Goal: Task Accomplishment & Management: Use online tool/utility

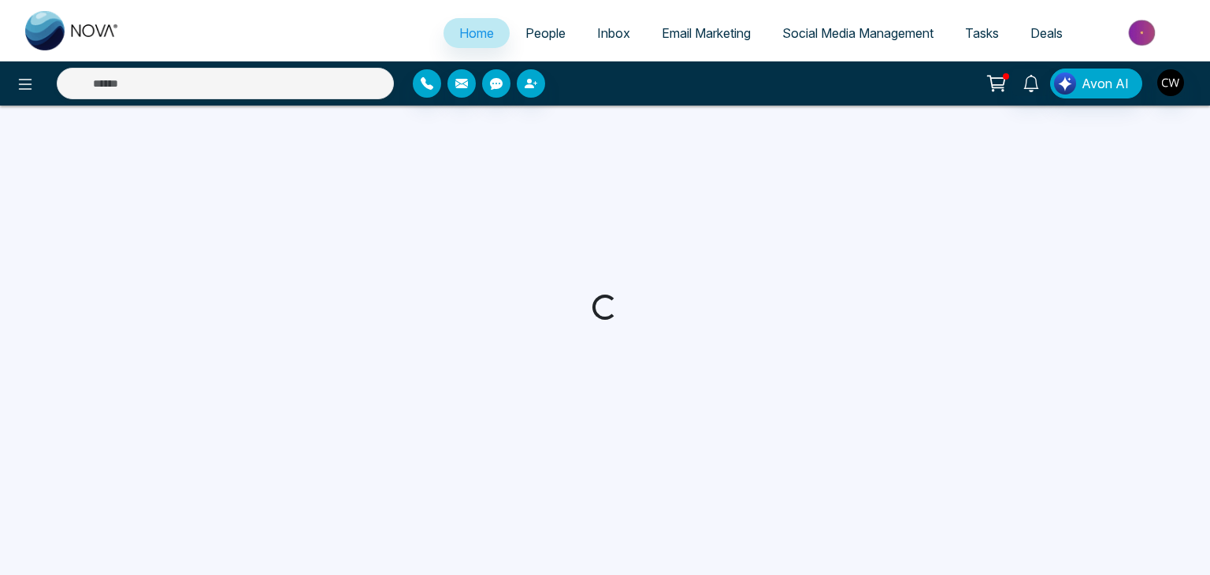
select select "*"
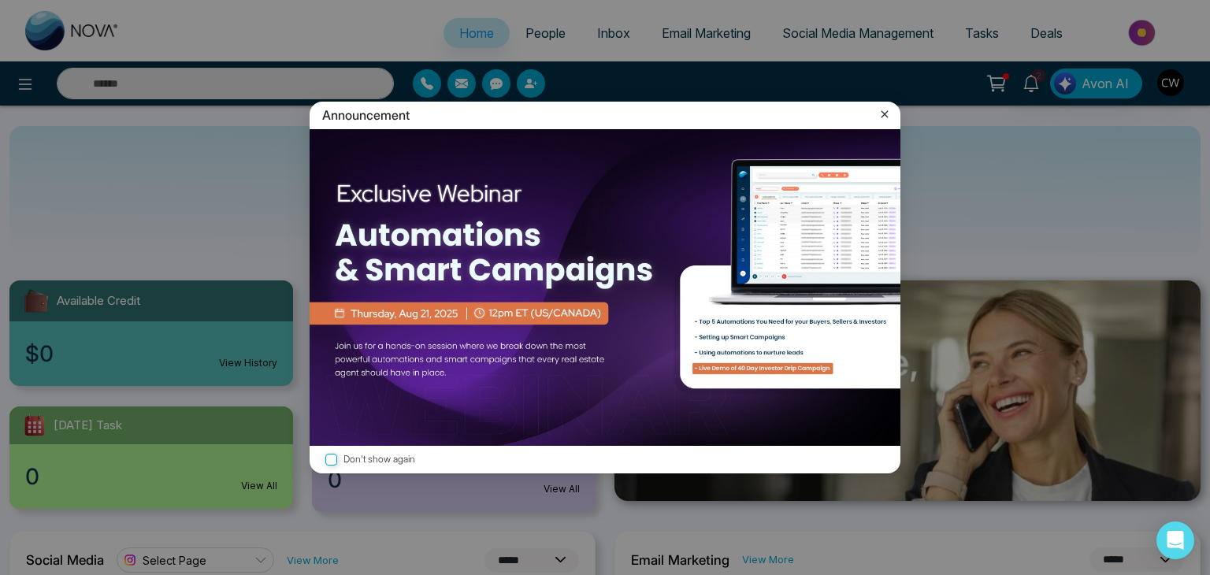
click at [1038, 83] on div "Announcement Don't show again" at bounding box center [605, 287] width 1210 height 575
click at [888, 120] on icon at bounding box center [885, 114] width 16 height 16
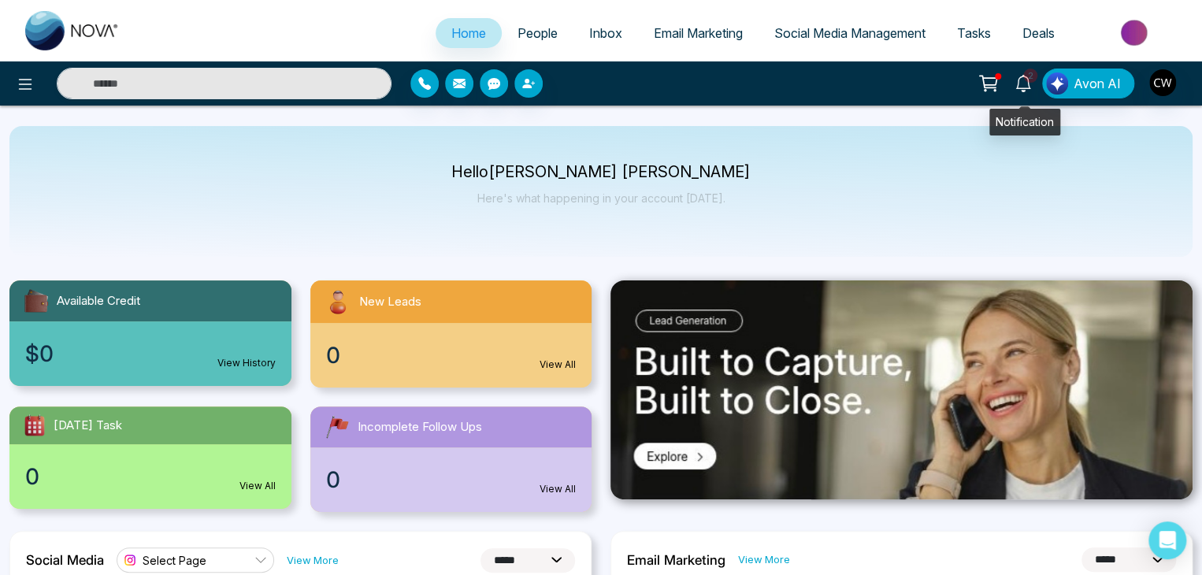
click at [1028, 76] on span "2" at bounding box center [1030, 76] width 14 height 14
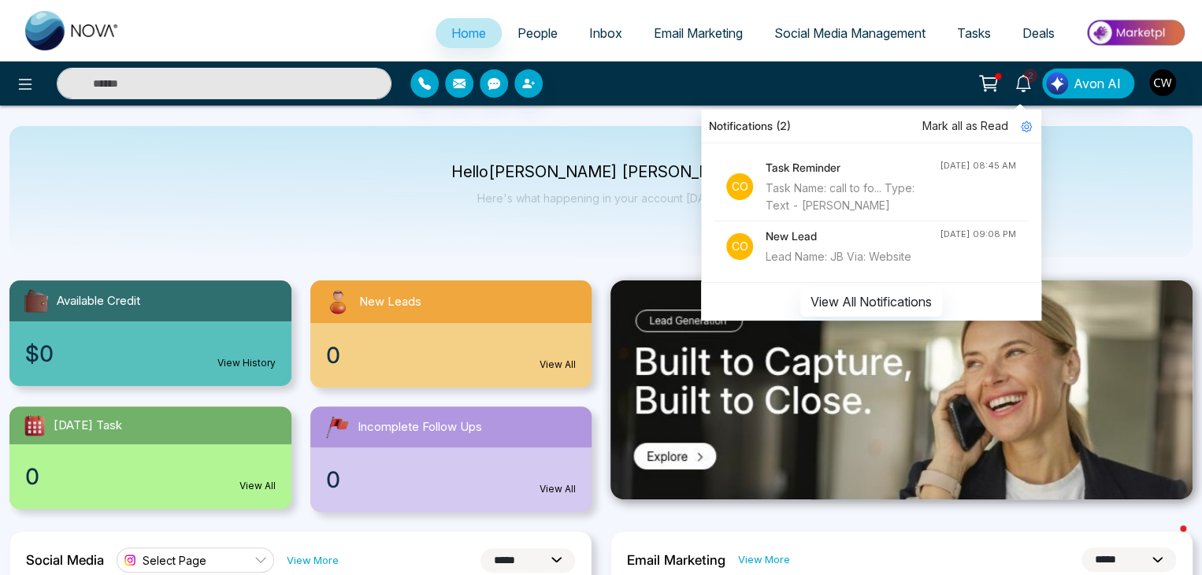
click at [861, 191] on div "Task Name: call to fo... Type: Text - [PERSON_NAME]" at bounding box center [853, 197] width 174 height 35
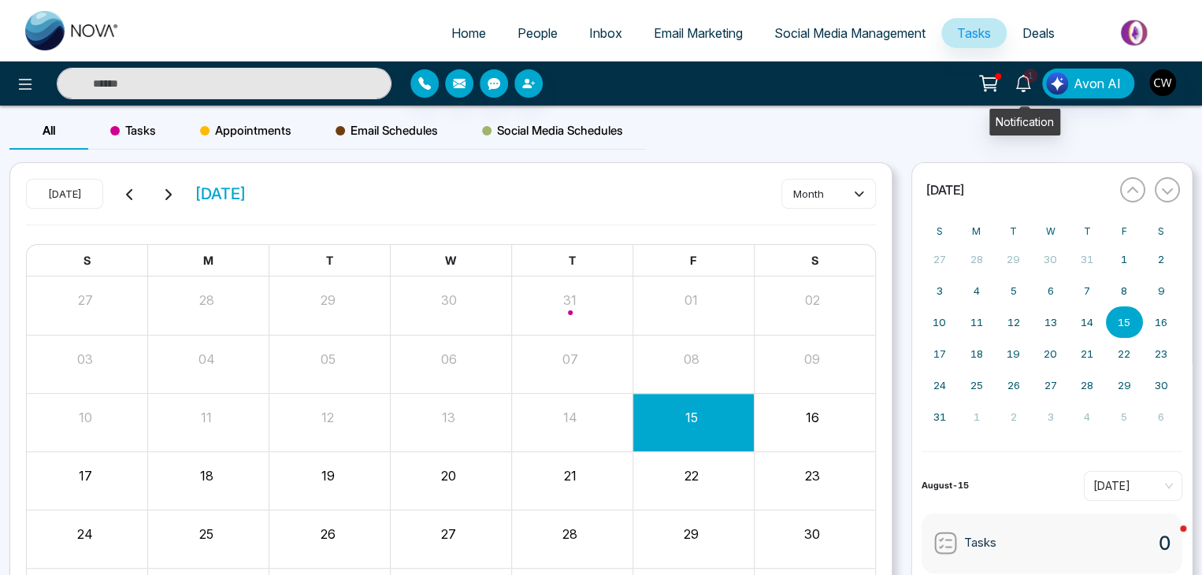
click at [1024, 91] on icon at bounding box center [1022, 83] width 17 height 17
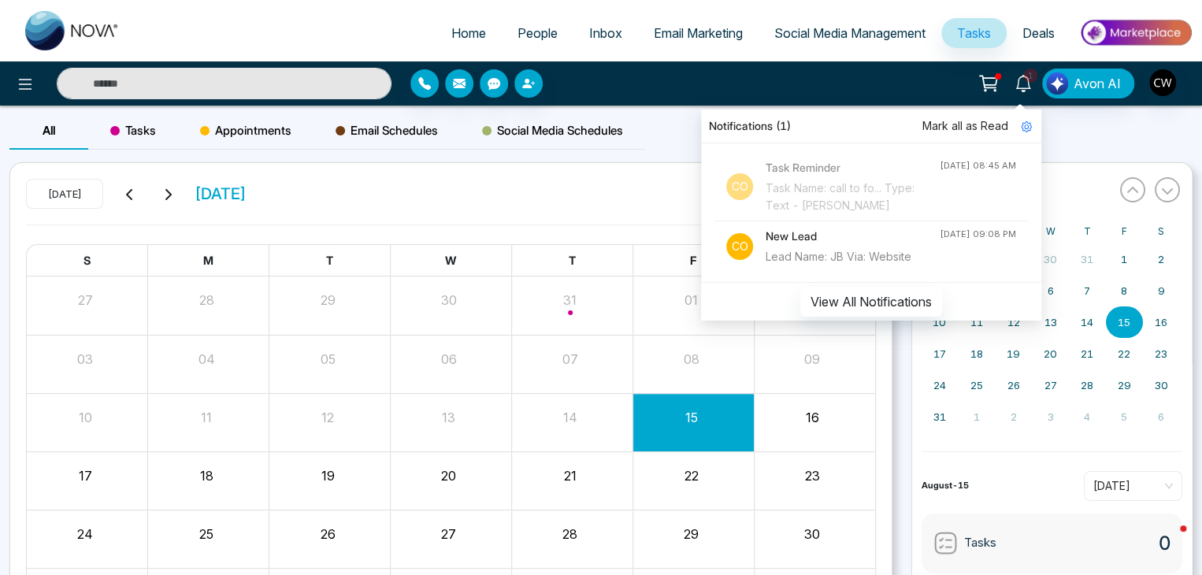
click at [904, 193] on div "Task Name: call to fo... Type: Text - [PERSON_NAME]" at bounding box center [853, 197] width 174 height 35
click at [810, 173] on h4 "Task Reminder" at bounding box center [853, 167] width 174 height 17
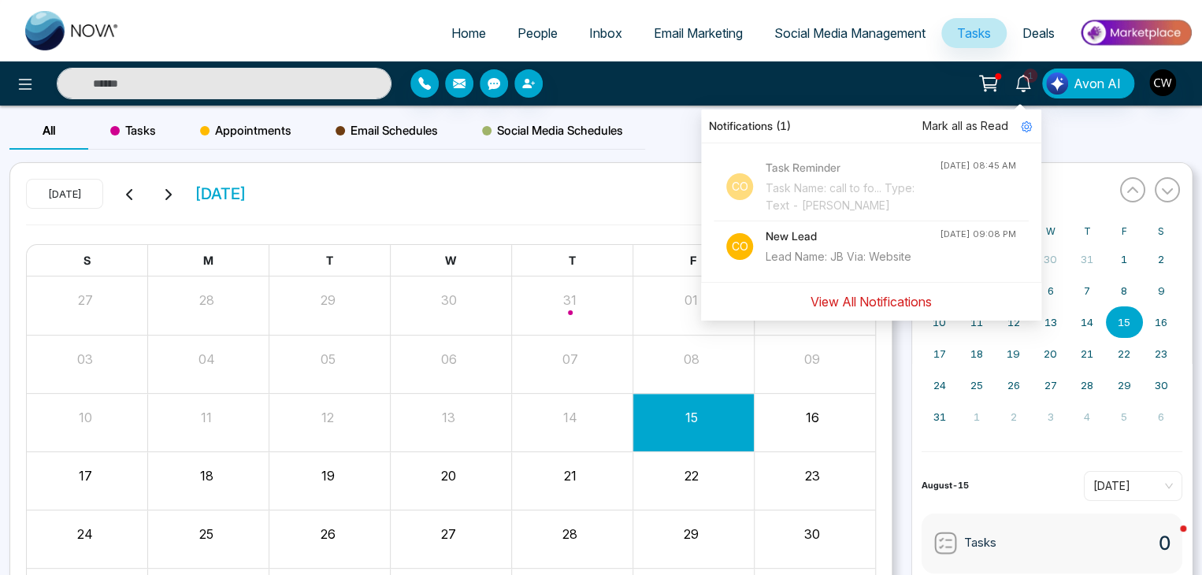
click at [850, 303] on button "View All Notifications" at bounding box center [871, 302] width 142 height 30
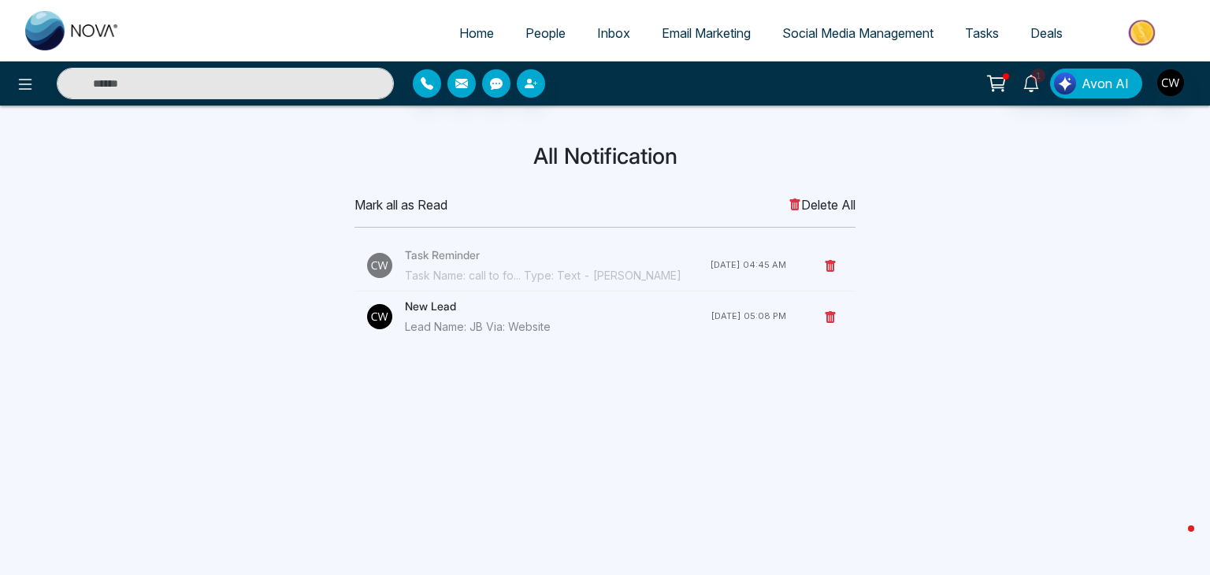
click at [419, 254] on h4 "Task Reminder" at bounding box center [557, 255] width 305 height 17
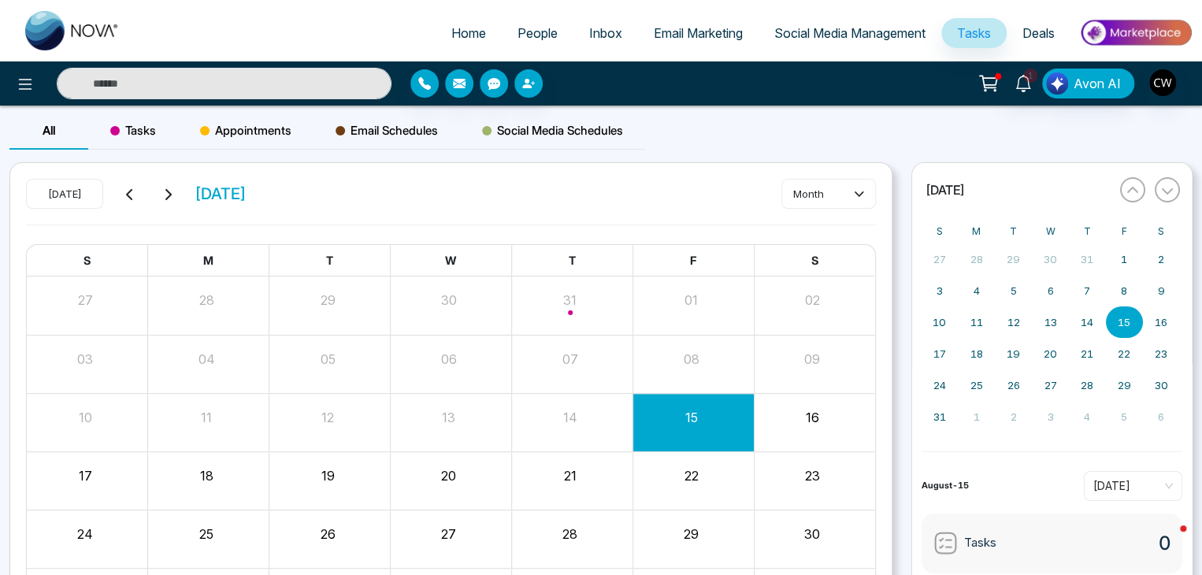
click at [560, 312] on div "Month View" at bounding box center [571, 305] width 121 height 38
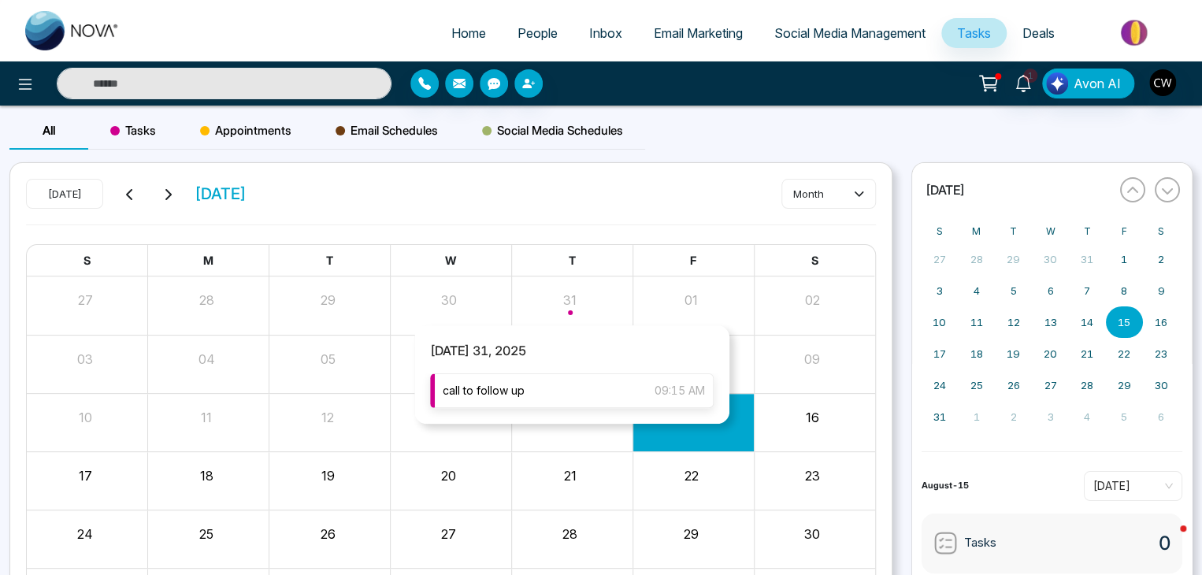
click at [501, 392] on span "call to follow up" at bounding box center [484, 390] width 82 height 17
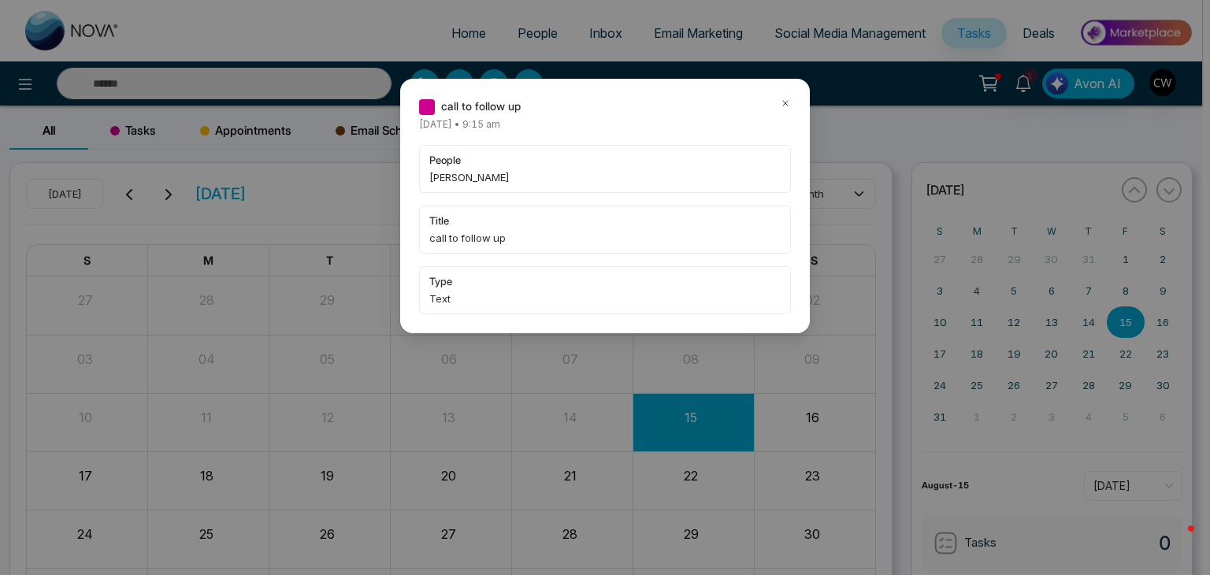
click at [439, 160] on span "people" at bounding box center [604, 160] width 351 height 16
click at [302, 73] on div "call to follow up [DATE] • 9:15 am people [PERSON_NAME] title call to follow up…" at bounding box center [605, 287] width 1210 height 575
click at [785, 102] on icon at bounding box center [785, 103] width 11 height 11
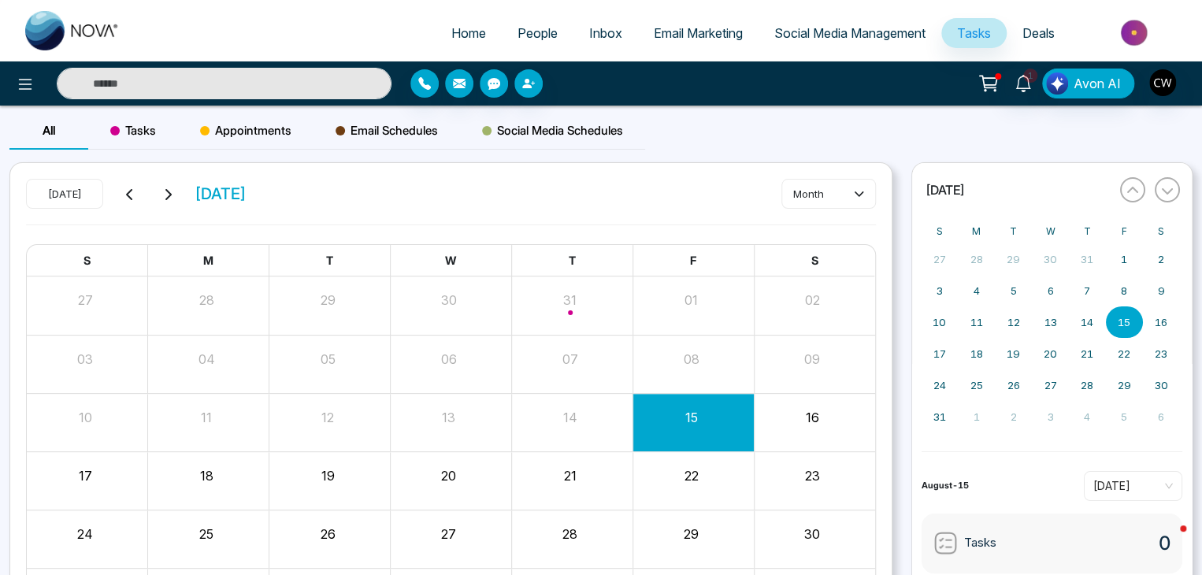
click at [254, 93] on input "text" at bounding box center [224, 84] width 335 height 32
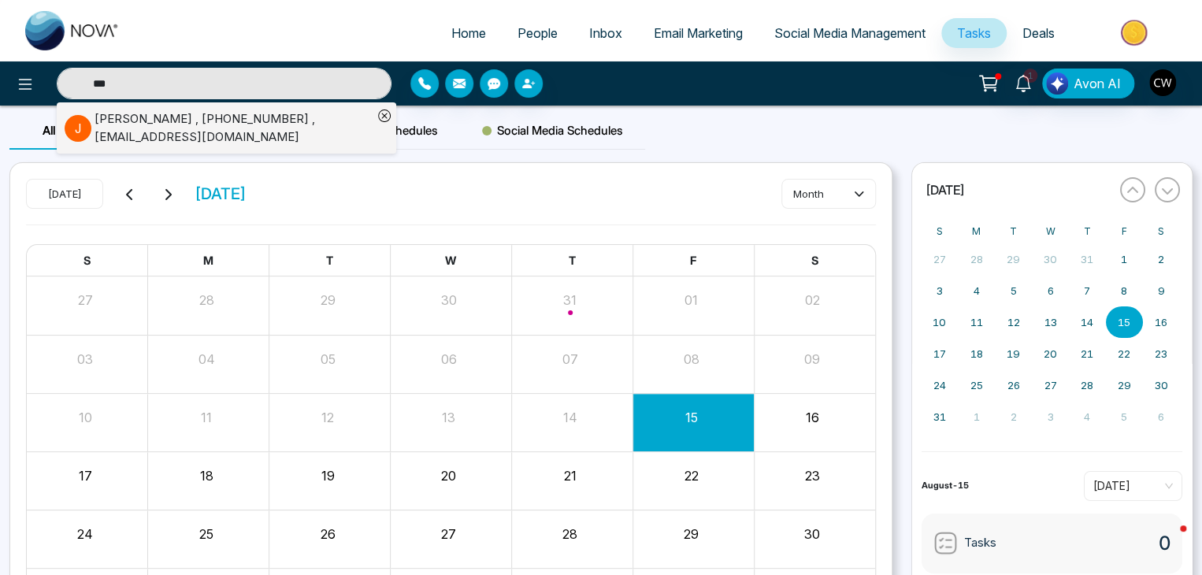
type input "***"
click at [254, 127] on div "[PERSON_NAME] , [PHONE_NUMBER] , [EMAIL_ADDRESS][DOMAIN_NAME]" at bounding box center [234, 127] width 278 height 35
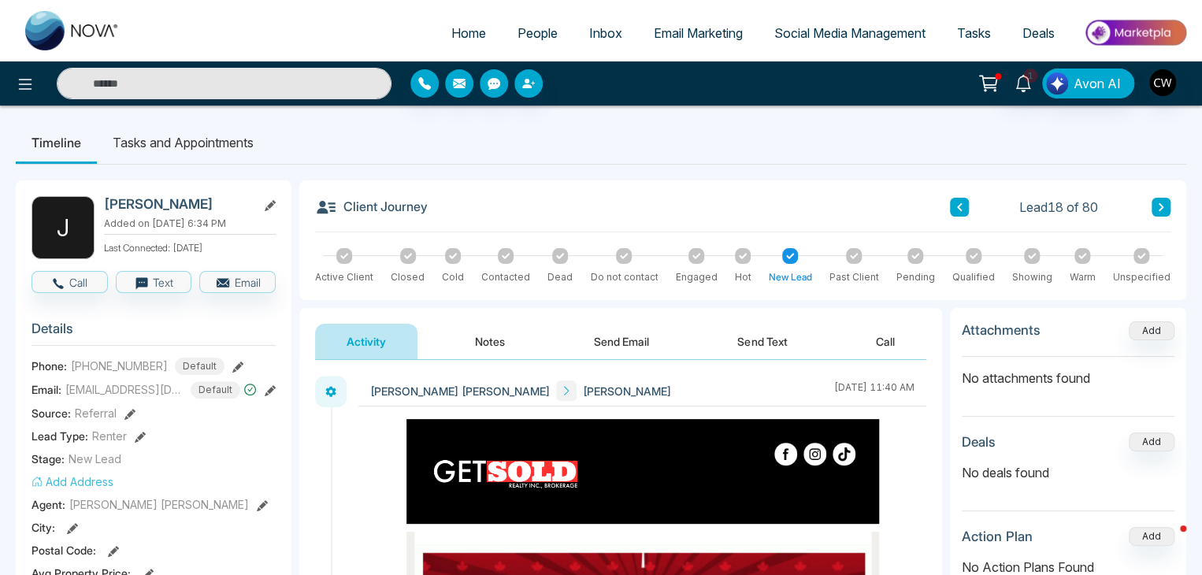
click at [511, 344] on button "Notes" at bounding box center [489, 341] width 93 height 35
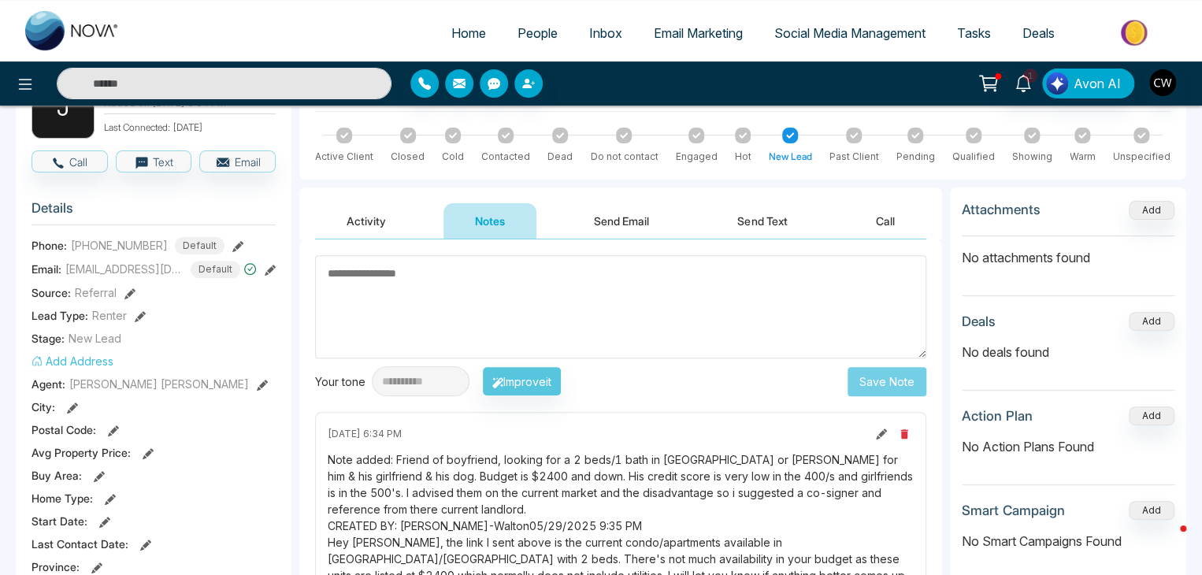
scroll to position [119, 0]
